Goal: Information Seeking & Learning: Learn about a topic

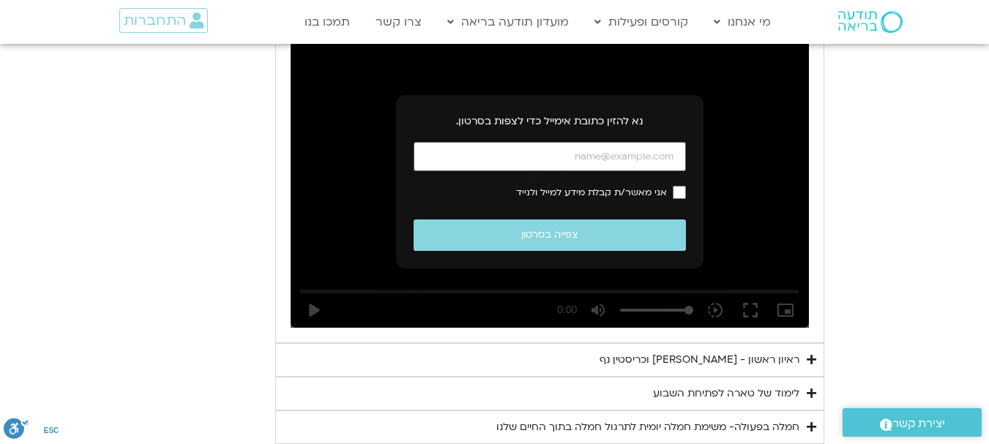
scroll to position [739, 0]
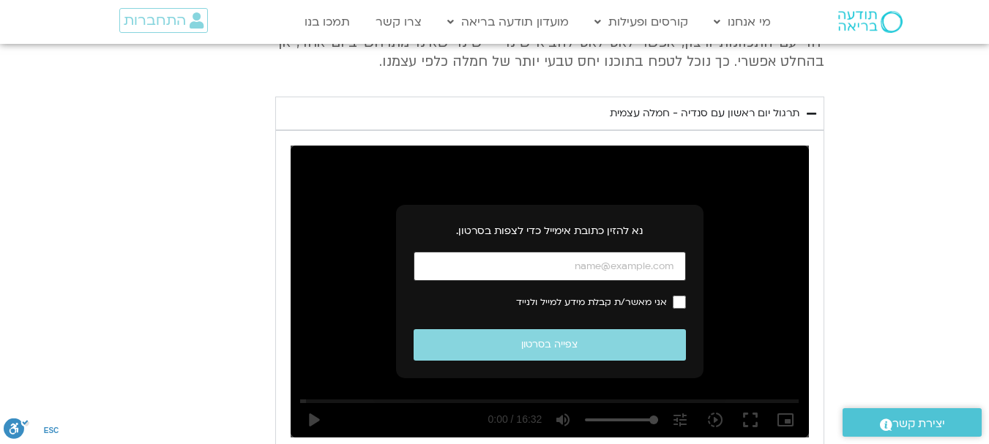
click at [577, 281] on input "כתובת אימייל" at bounding box center [550, 267] width 272 height 30
type input "[EMAIL_ADDRESS][DOMAIN_NAME]"
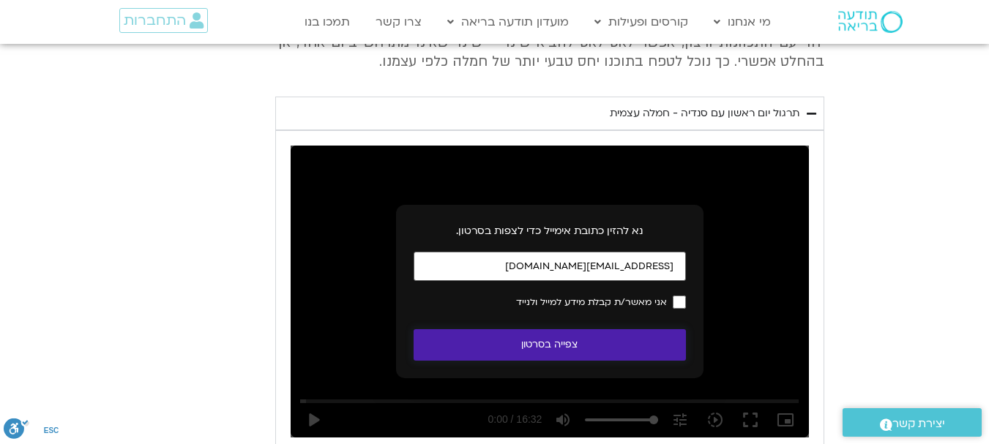
click at [539, 361] on button "צפייה בסרטון" at bounding box center [550, 344] width 272 height 31
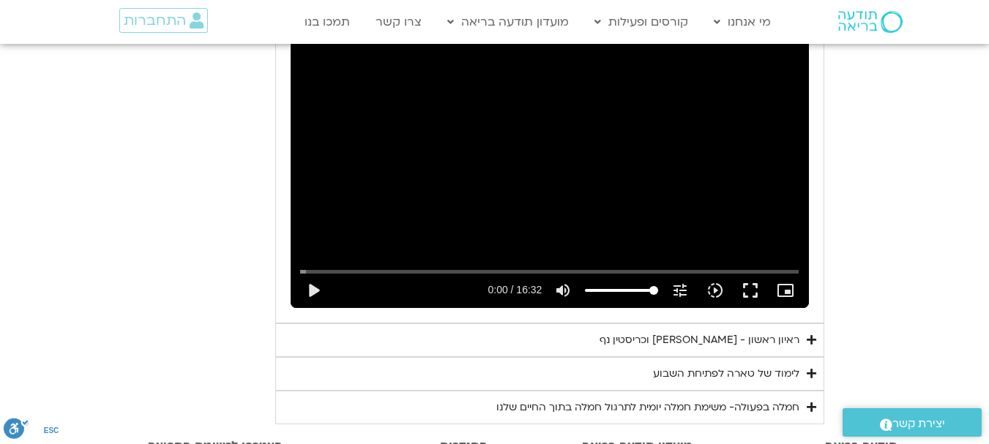
scroll to position [959, 0]
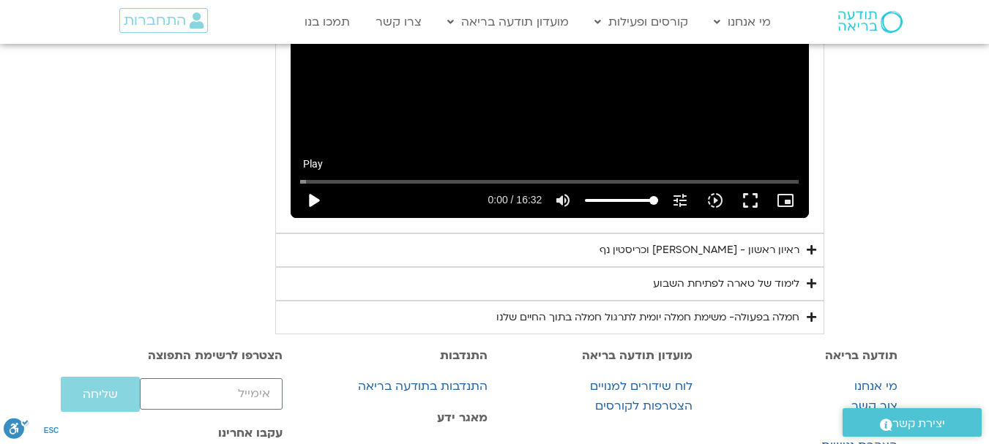
click at [296, 218] on button "play_arrow" at bounding box center [313, 200] width 35 height 35
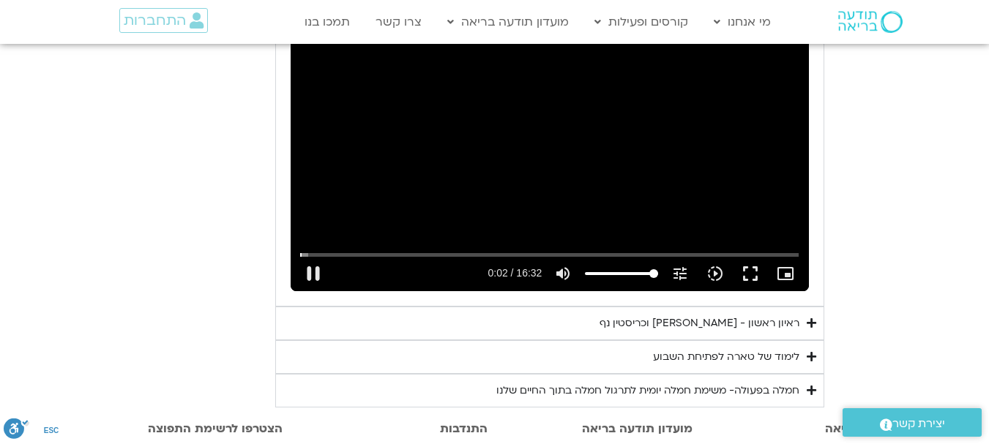
scroll to position [813, 0]
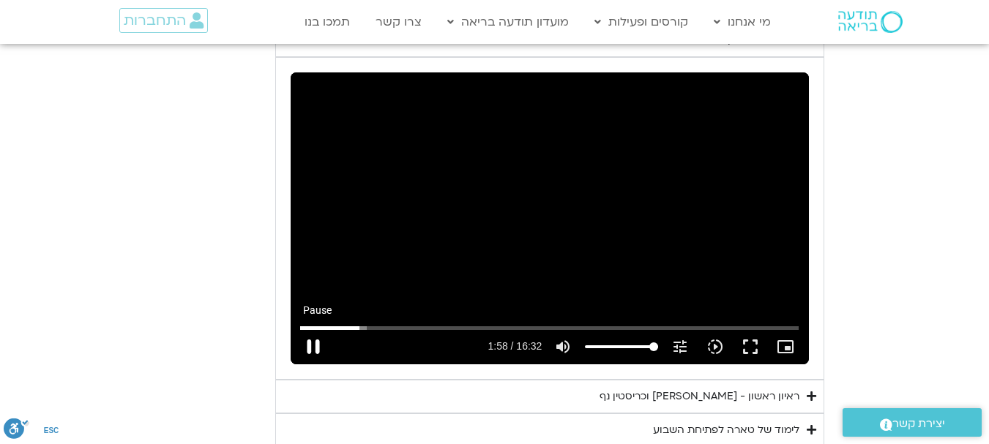
click at [296, 365] on button "pause" at bounding box center [313, 346] width 35 height 35
click at [296, 365] on button "play_arrow" at bounding box center [313, 346] width 35 height 35
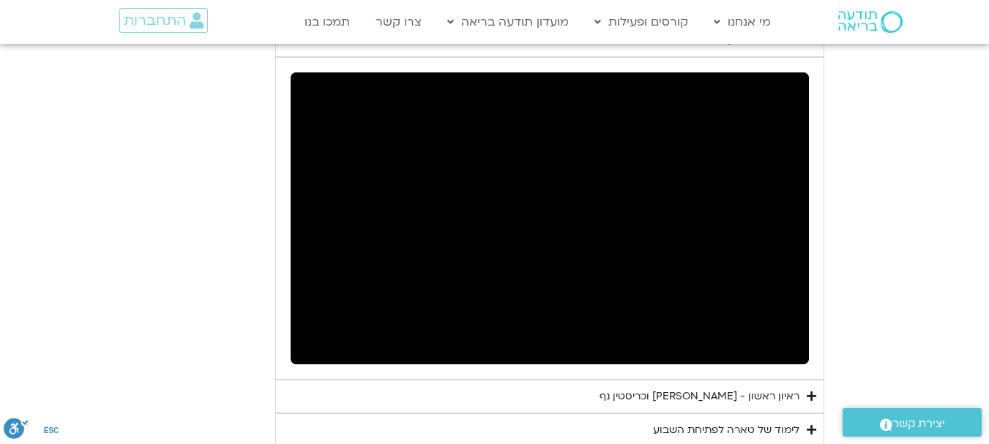
click at [29, 239] on section "יום ראשון - חמלה עצמית השבוע שלנו מתחיל מהבסיס, תרגול של חמלה עצמית – נוכחת וקש…" at bounding box center [494, 144] width 989 height 673
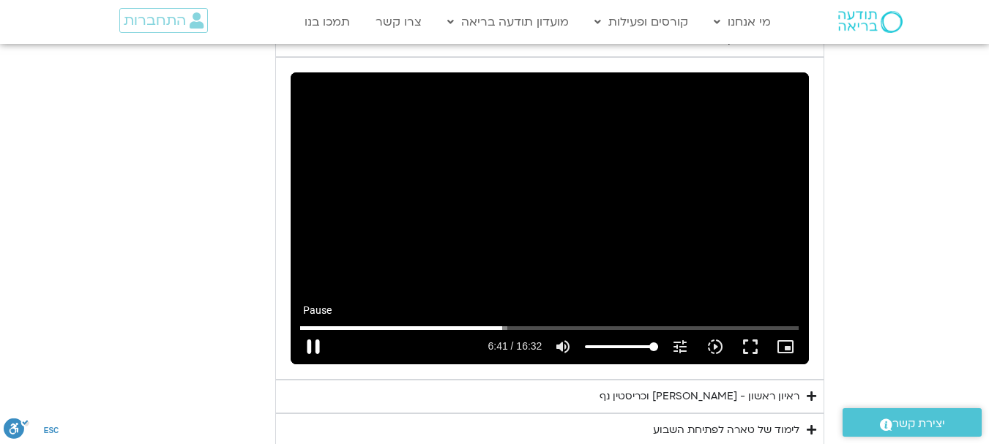
click at [296, 365] on button "pause" at bounding box center [313, 346] width 35 height 35
click at [296, 365] on button "play_arrow" at bounding box center [313, 346] width 35 height 35
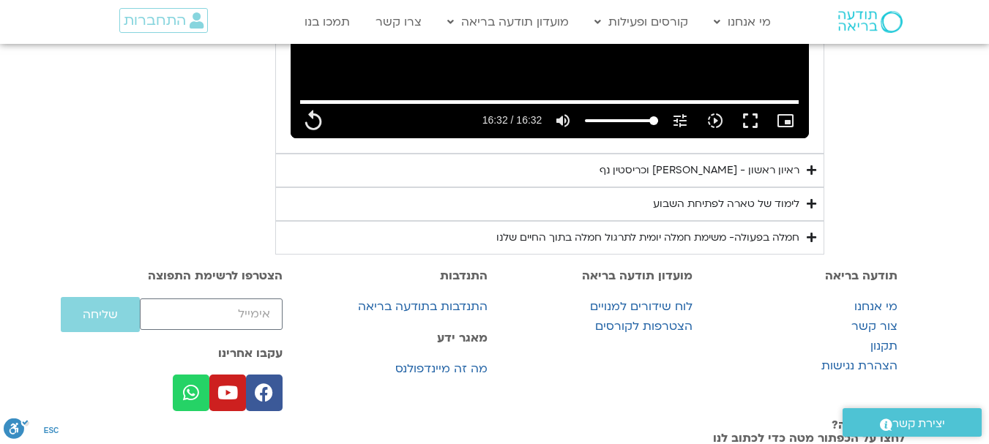
scroll to position [1032, 0]
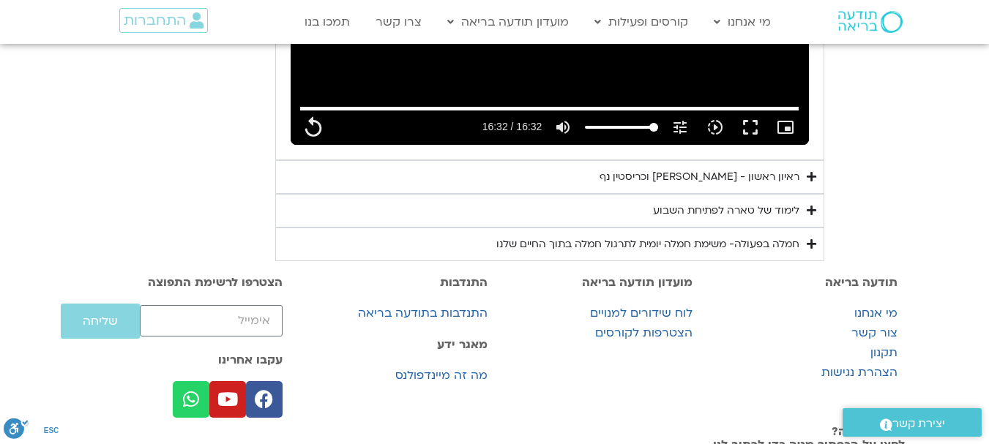
click at [799, 186] on div "ראיון ראשון - [PERSON_NAME] וכריסטין נף" at bounding box center [700, 177] width 200 height 18
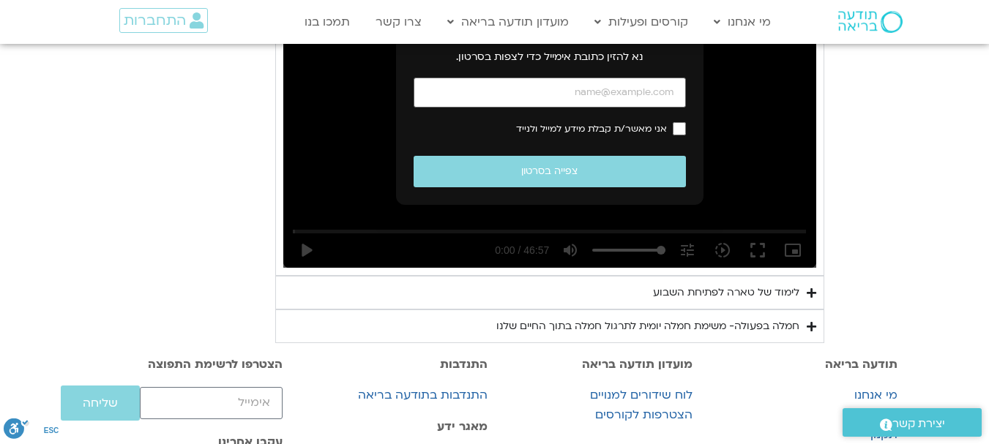
scroll to position [1252, 0]
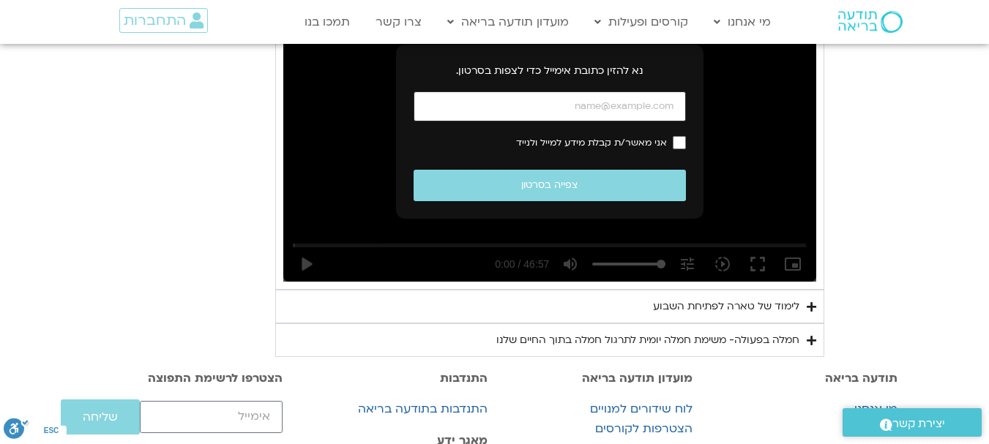
click at [573, 122] on input "כתובת אימייל" at bounding box center [550, 107] width 272 height 30
type input "992.52"
type input "[EMAIL_ADDRESS][DOMAIN_NAME]"
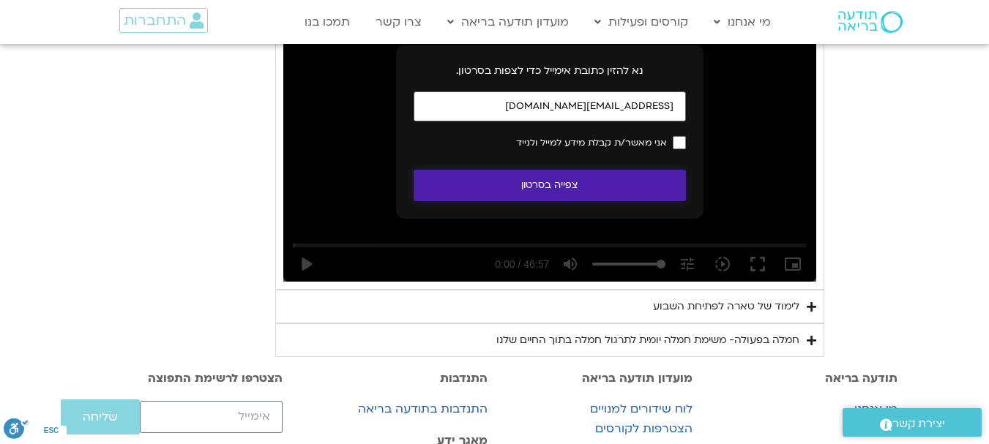
click at [555, 201] on button "צפייה בסרטון" at bounding box center [550, 185] width 272 height 31
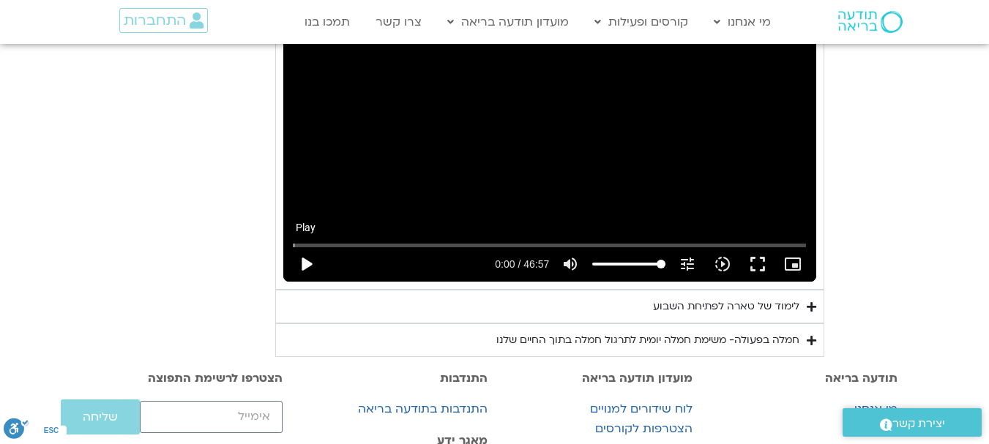
click at [288, 282] on button "play_arrow" at bounding box center [305, 264] width 35 height 35
type input "992.52"
type input "0.035028"
type input "992.52"
type input "0.168145"
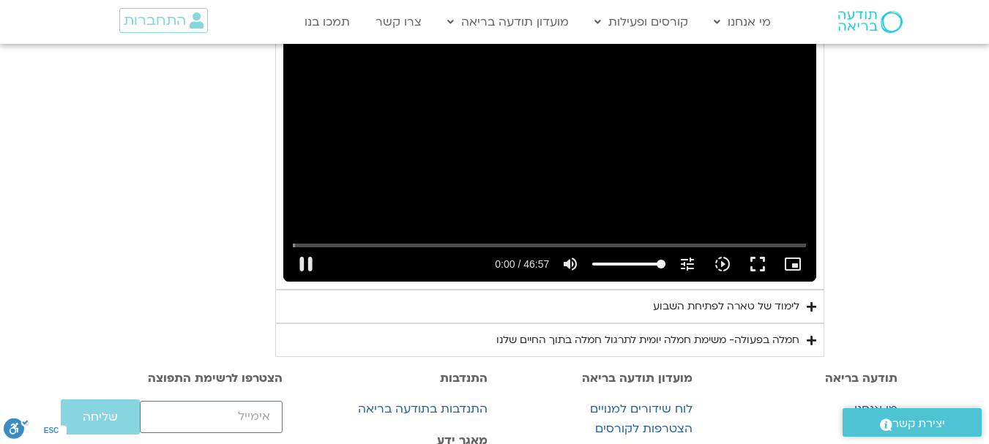
type input "992.52"
type input "0.300458"
type input "992.52"
type input "0.429567"
type input "992.52"
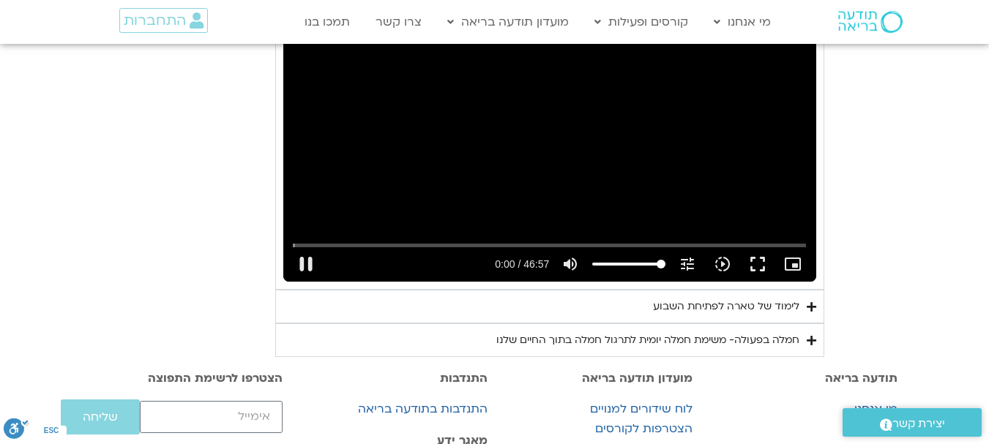
type input "0.681136"
type input "992.52"
type input "0.69875"
type input "992.52"
type input "0.821314"
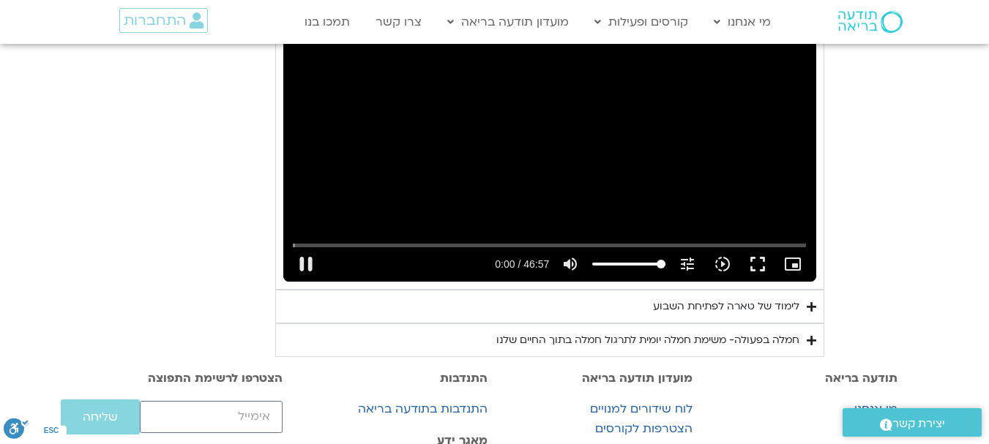
type input "992.52"
type input "0.953681"
type input "992.52"
type input "1.083211"
type input "992.52"
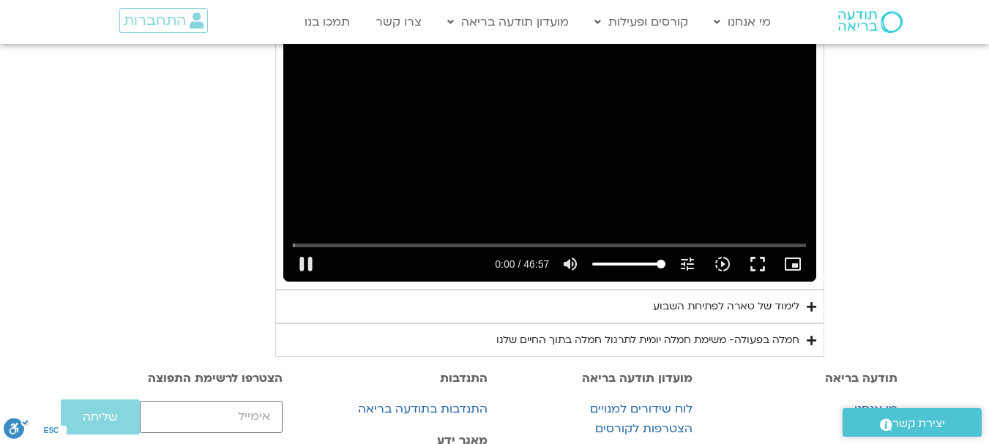
type input "1.218878"
type input "992.52"
type input "1.350417"
type input "992.52"
type input "1.483069"
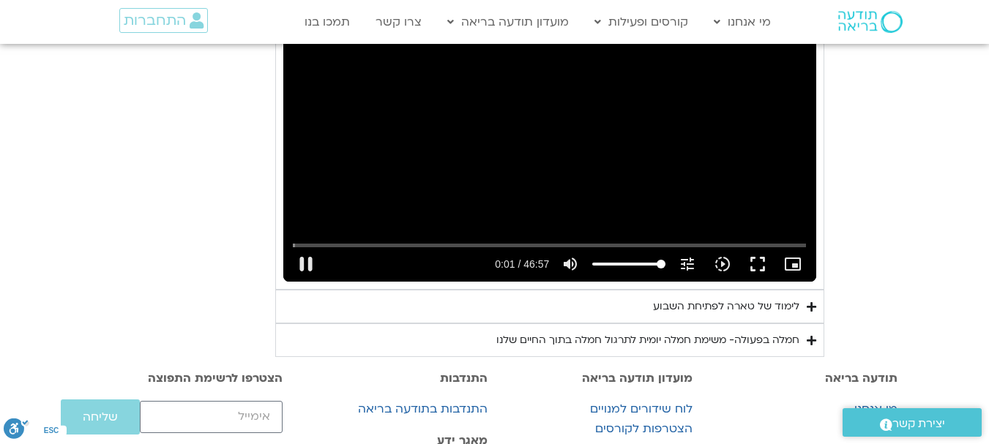
type input "992.52"
type input "1.616055"
type input "992.52"
type input "1.751457"
type input "992.52"
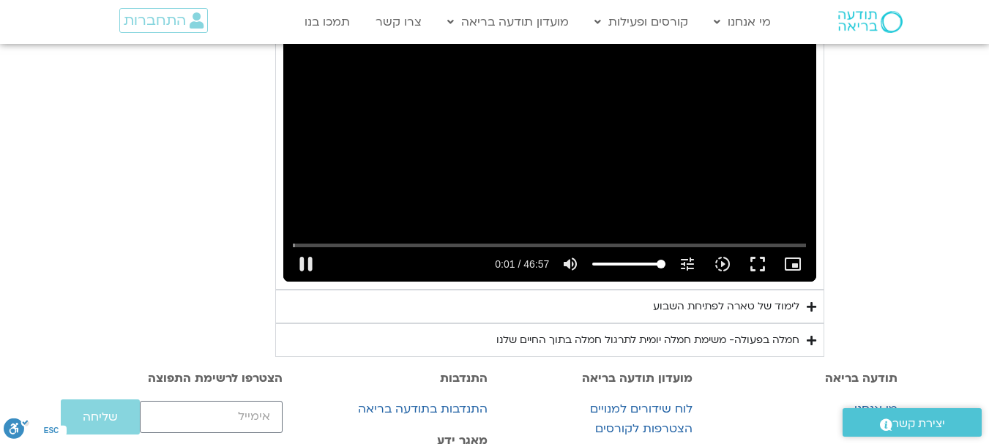
type input "1.884858"
type input "992.52"
type input "2.017599"
type input "992.52"
type input "2.265204"
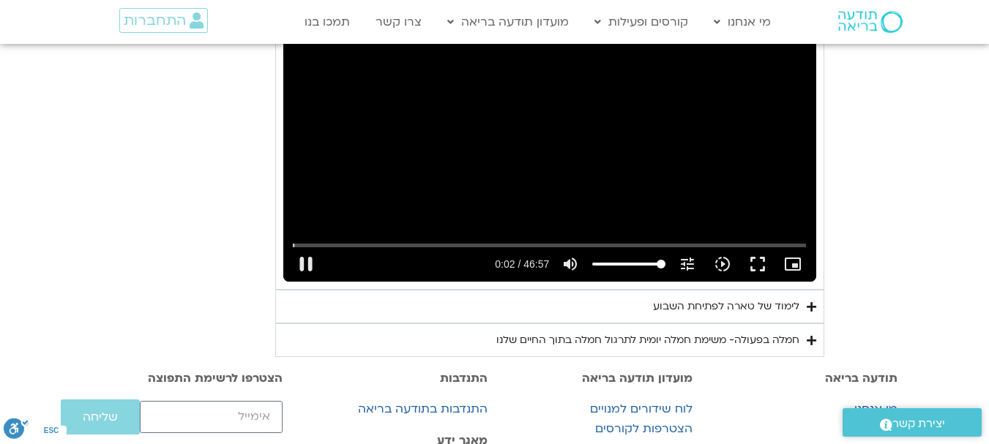
type input "992.52"
type input "2.364774"
type input "992.52"
type input "2.431617"
type input "992.52"
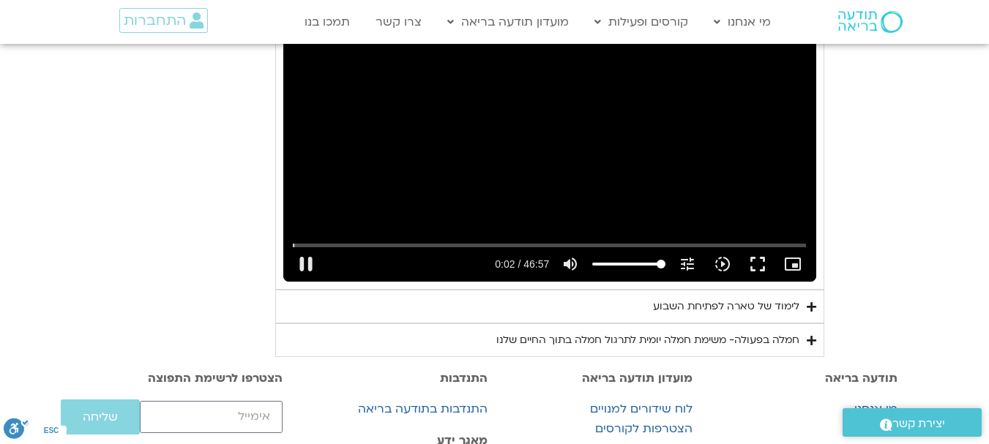
type input "2.6479"
type input "992.52"
type input "2.679929"
type input "992.52"
type input "2.806266"
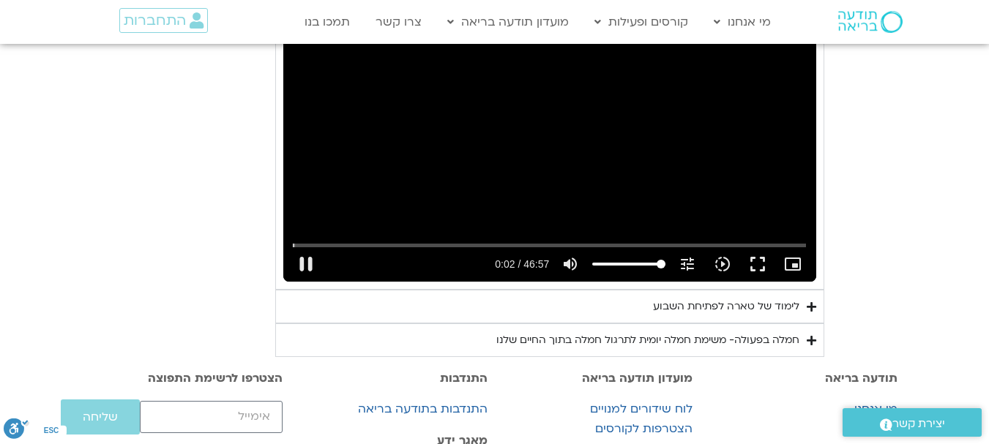
type input "992.52"
type input "2.941436"
type input "992.52"
type input "3.07274"
type input "992.52"
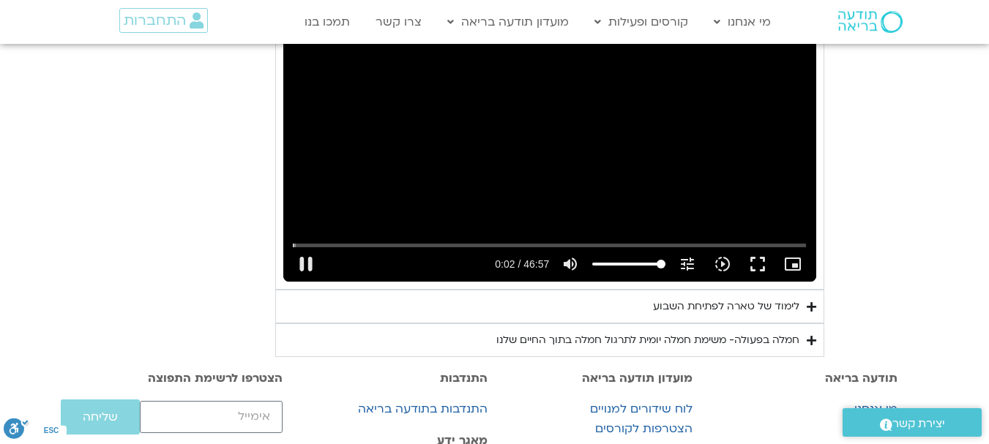
type input "3.205356"
type input "992.52"
type input "3.3422"
type input "992.52"
type input "3.472456"
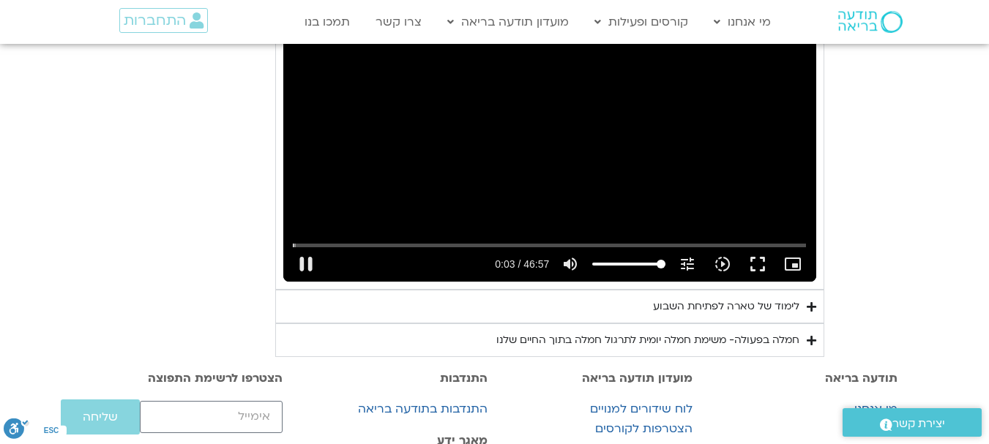
type input "992.52"
type input "3.606619"
type input "992.52"
type input "3.740162"
type input "992.52"
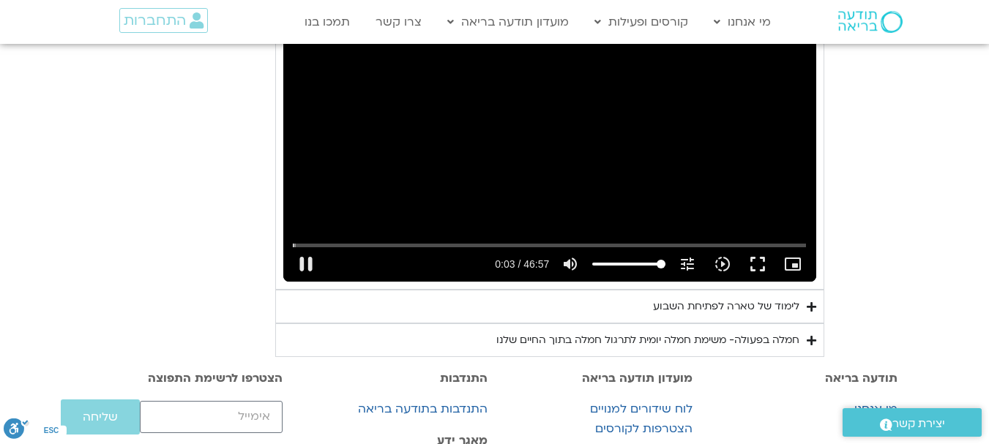
type input "3.871904"
type input "992.52"
type input "4.000798"
type input "992.52"
type input "4.135234"
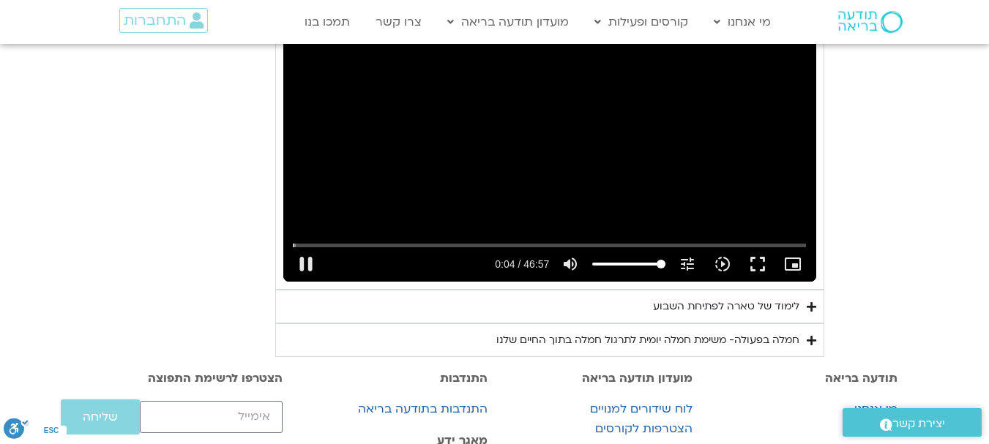
type input "992.52"
type input "4.26936"
type input "992.52"
type input "4.400131"
type input "992.52"
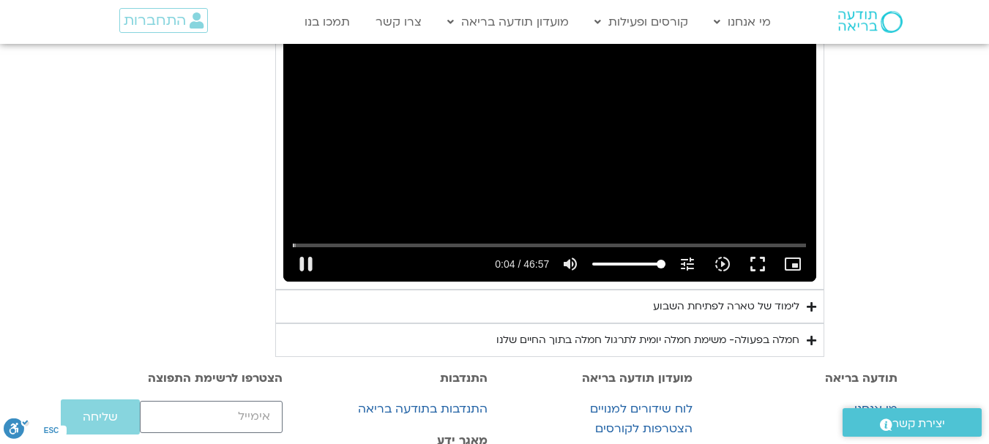
type input "4.534347"
type input "992.52"
type input "4.666124"
type input "992.52"
type input "4.800432"
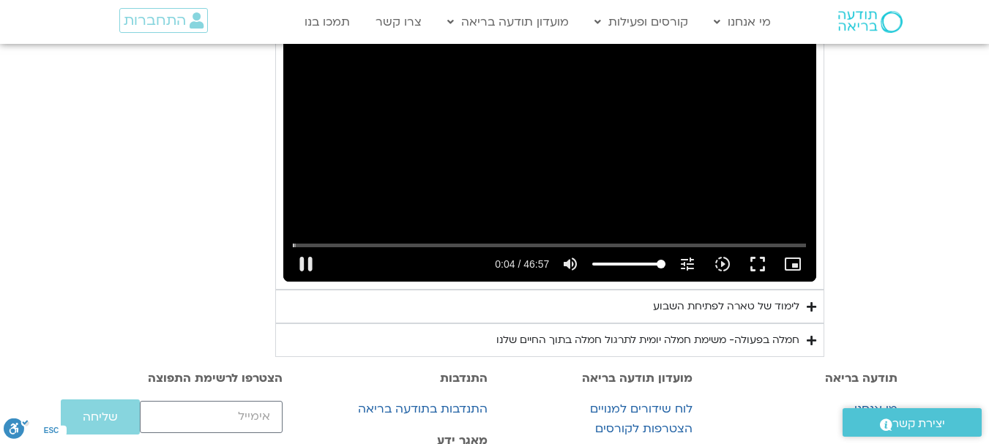
type input "992.52"
type input "4.934153"
type input "992.52"
type input "5.06792"
type input "992.52"
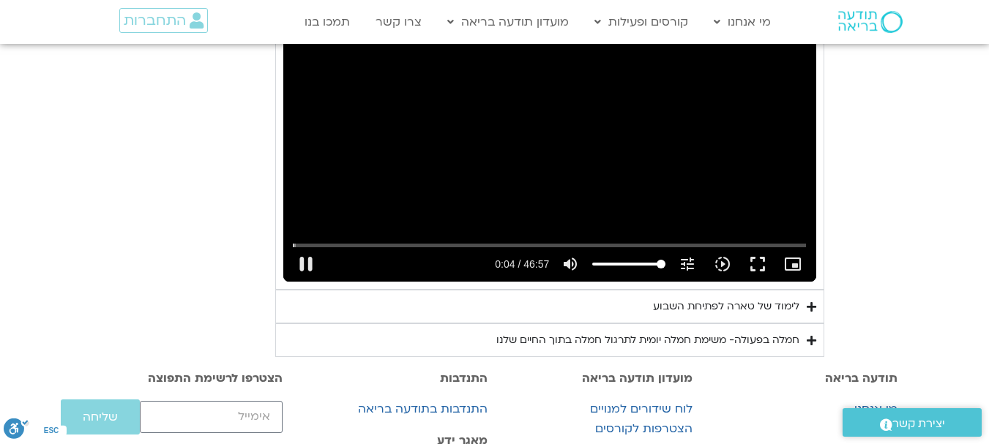
type input "5.200806"
type input "992.52"
type input "5.334123"
type input "992.52"
type input "5.467078"
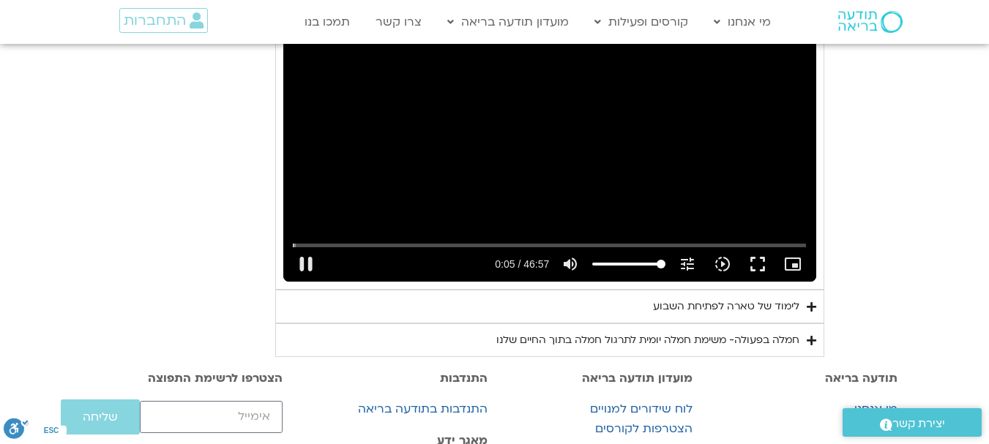
type input "992.52"
type input "5.600314"
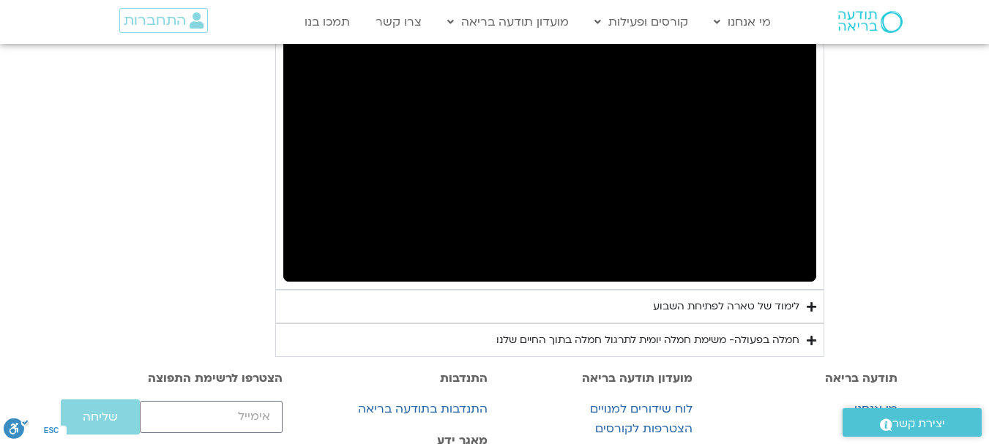
type input "992.52"
type input "232.684268"
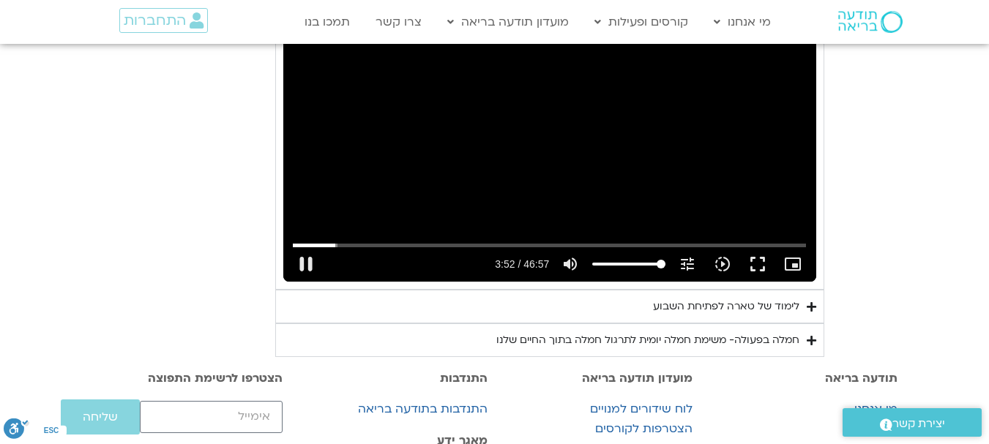
type input "992.52"
type input "232.901871"
type input "992.52"
type input "233.050915"
type input "992.52"
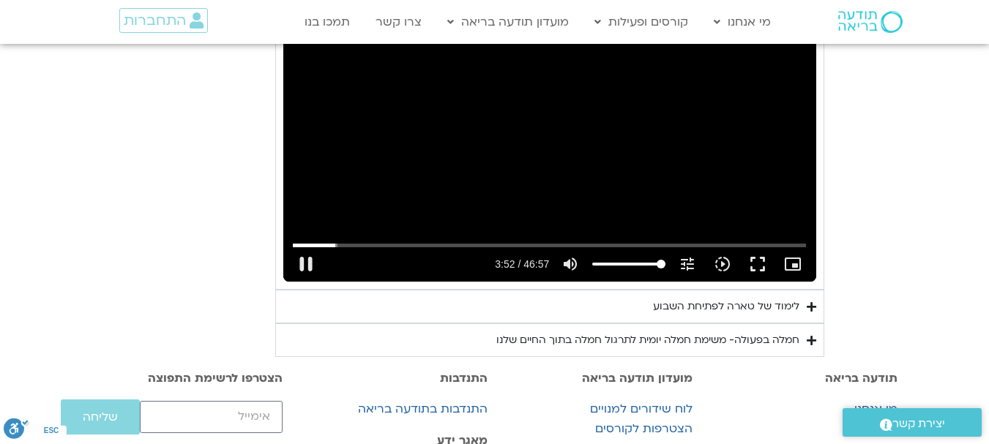
type input "233.101717"
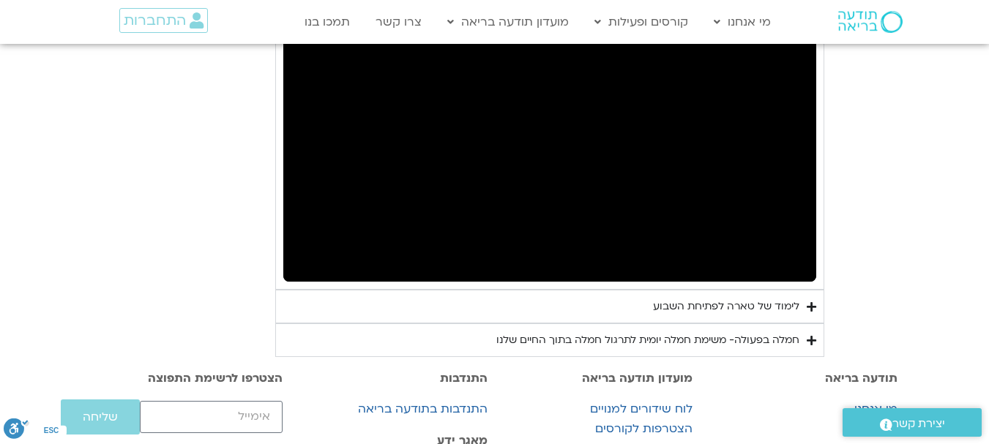
type input "992.52"
type input "233.435179"
type input "992.52"
type input "233.484185"
type input "992.52"
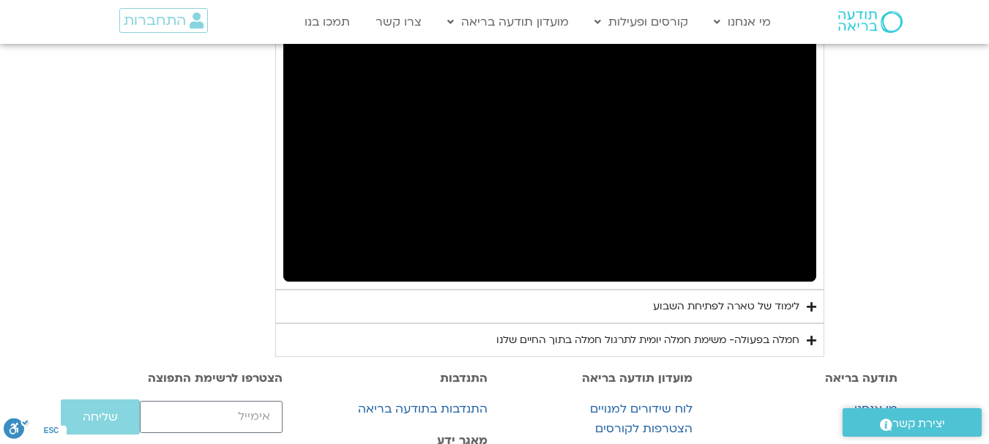
type input "233.702202"
type input "992.52"
type input "233.751012"
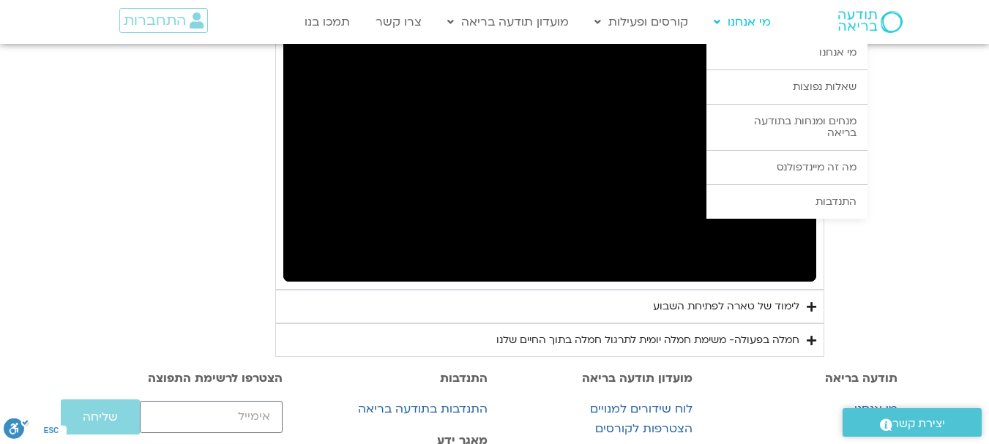
type input "992.52"
